Goal: Information Seeking & Learning: Learn about a topic

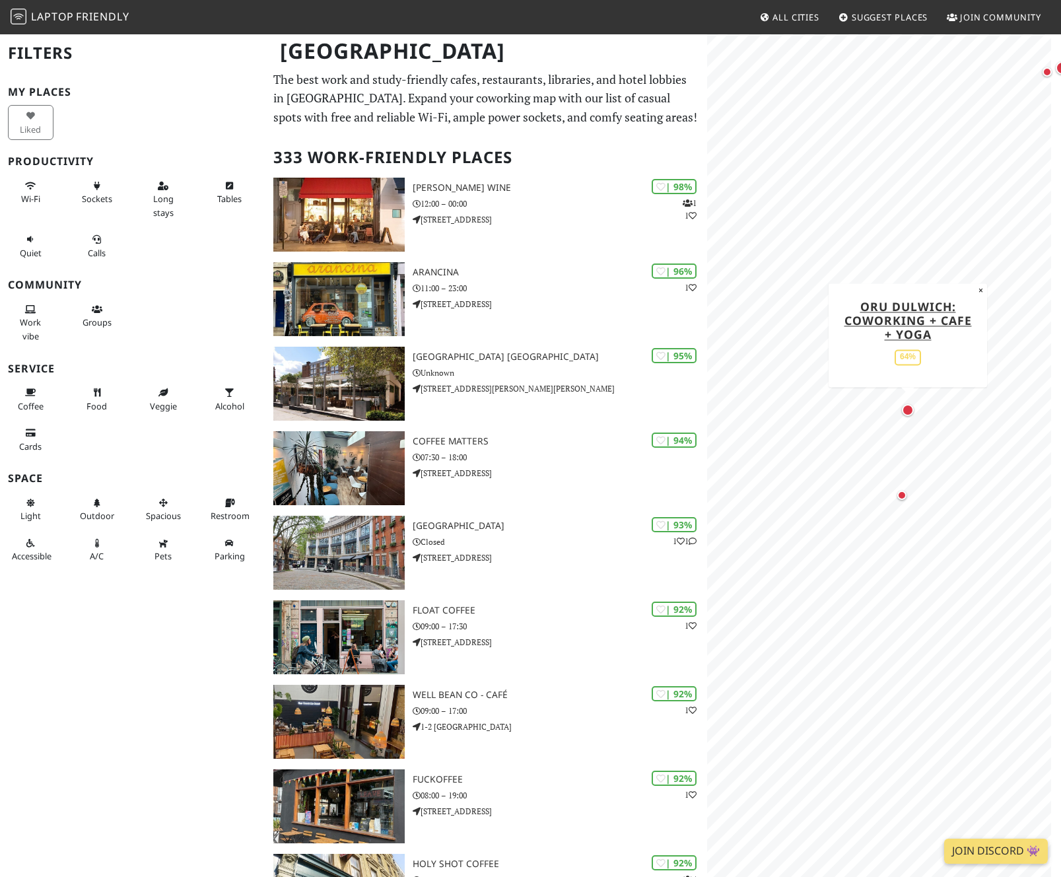
click at [904, 406] on div "Map marker" at bounding box center [908, 410] width 12 height 12
click at [900, 492] on div "Map marker" at bounding box center [901, 494] width 9 height 9
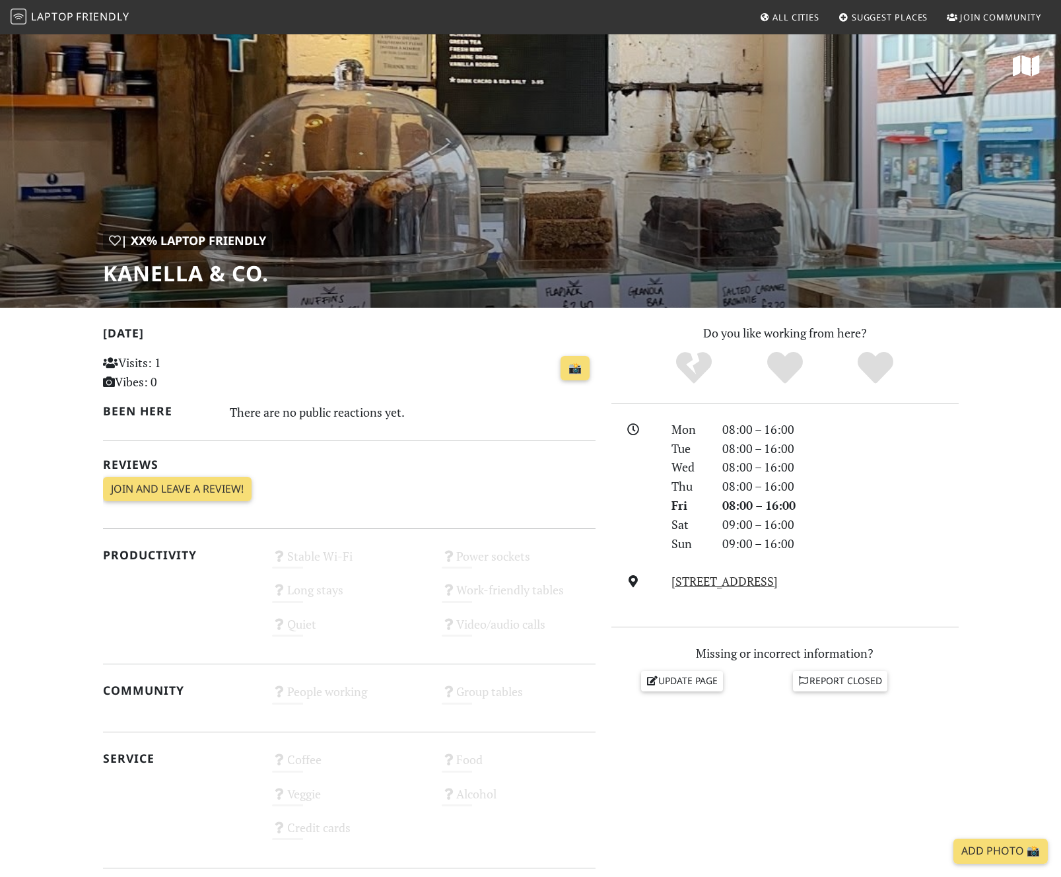
scroll to position [337, 0]
